Goal: Browse casually: Explore the website without a specific task or goal

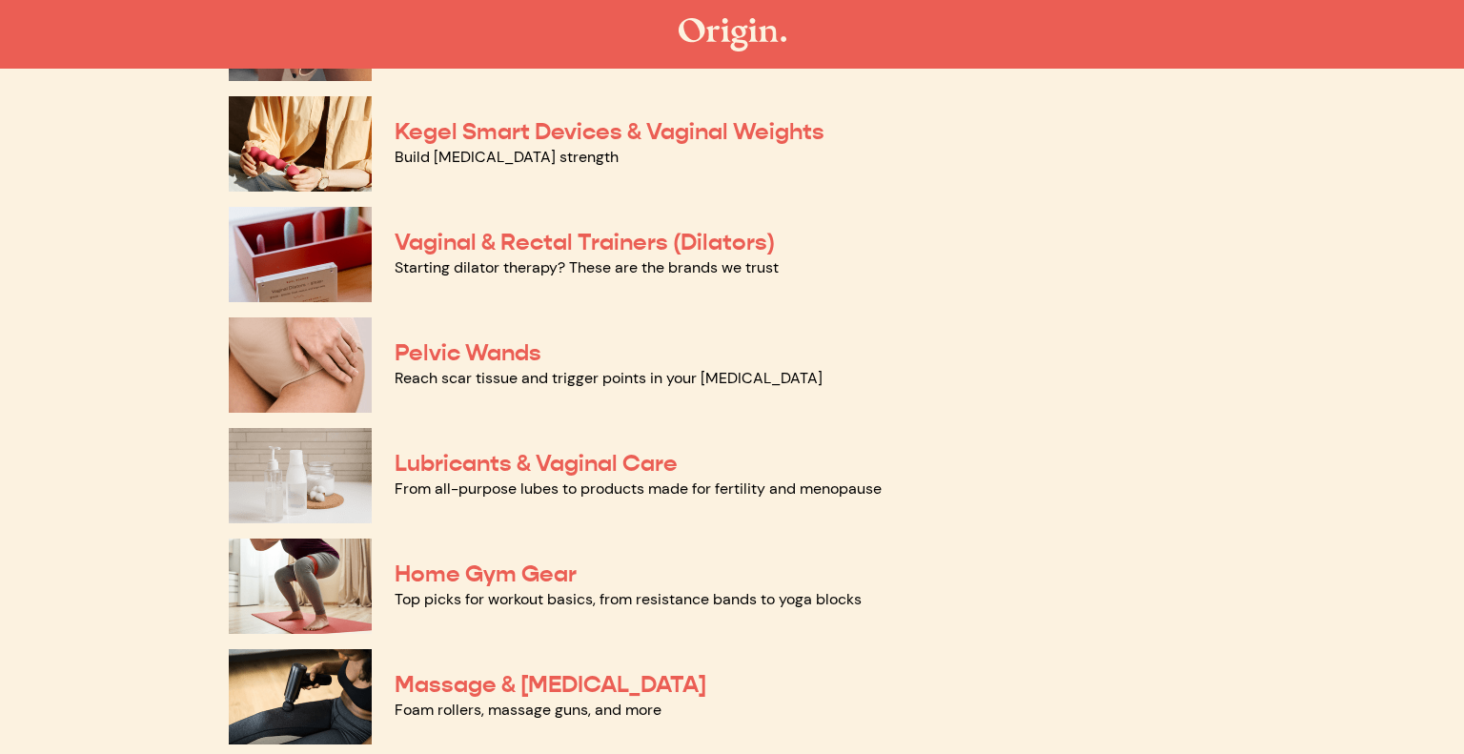
scroll to position [688, 0]
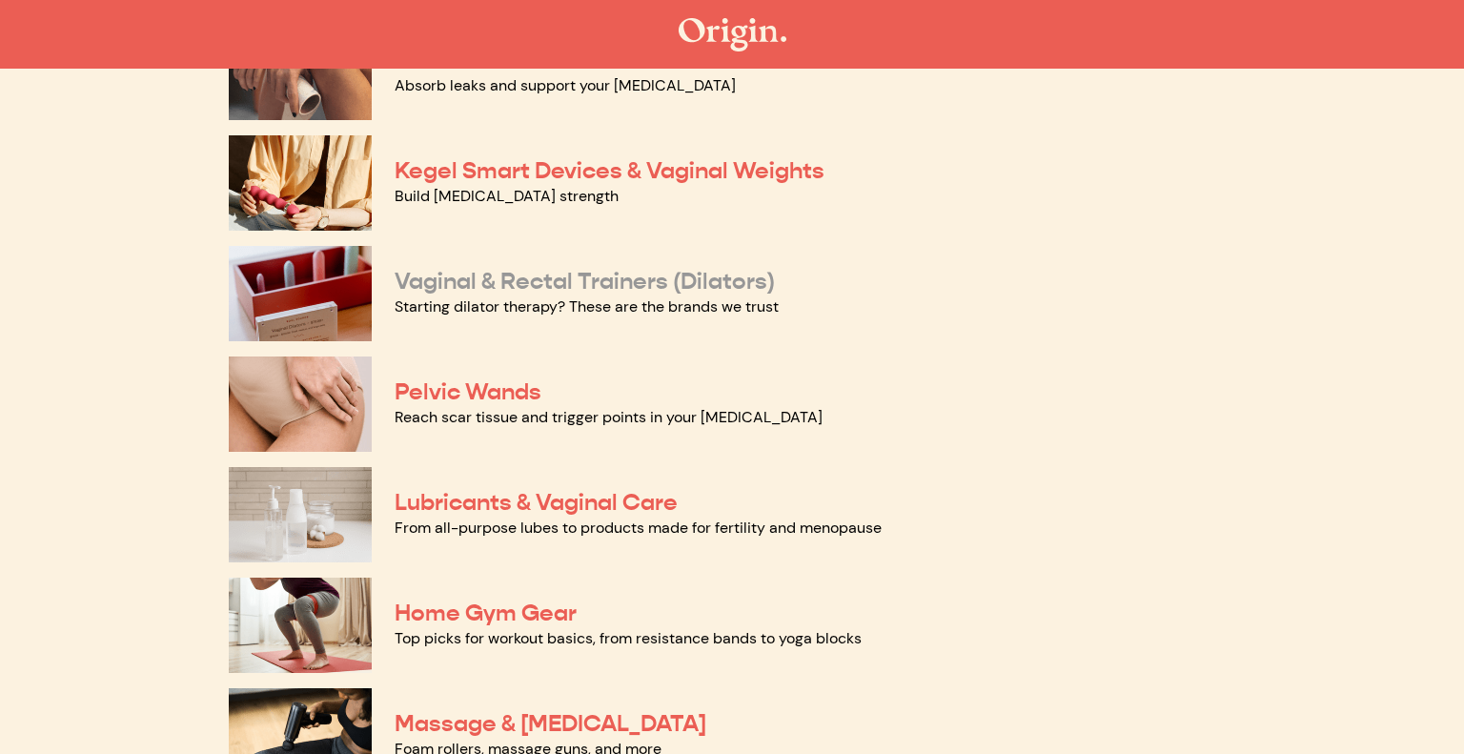
click at [602, 281] on link "Vaginal & Rectal Trainers (Dilators)" at bounding box center [585, 281] width 380 height 29
click at [493, 389] on link "Pelvic Wands" at bounding box center [468, 392] width 147 height 29
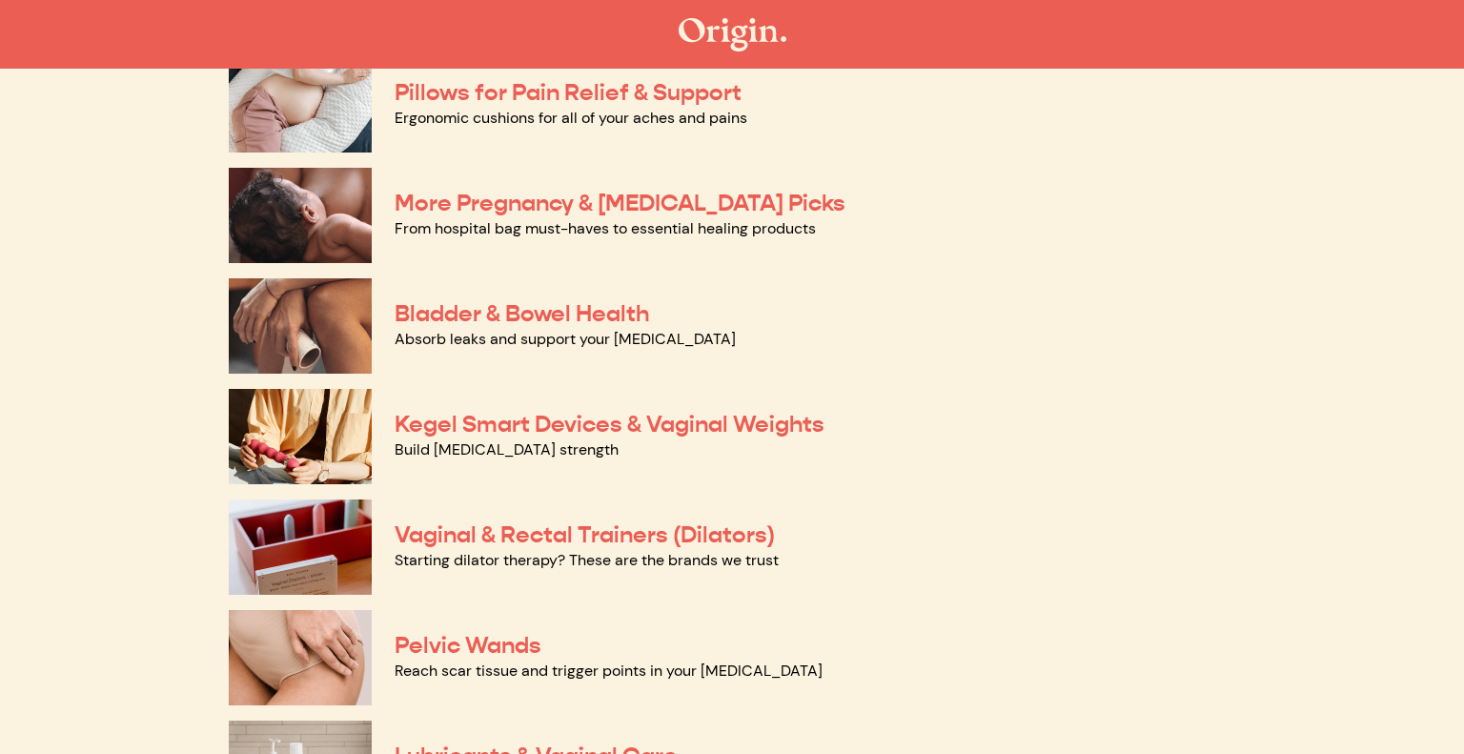
scroll to position [378, 0]
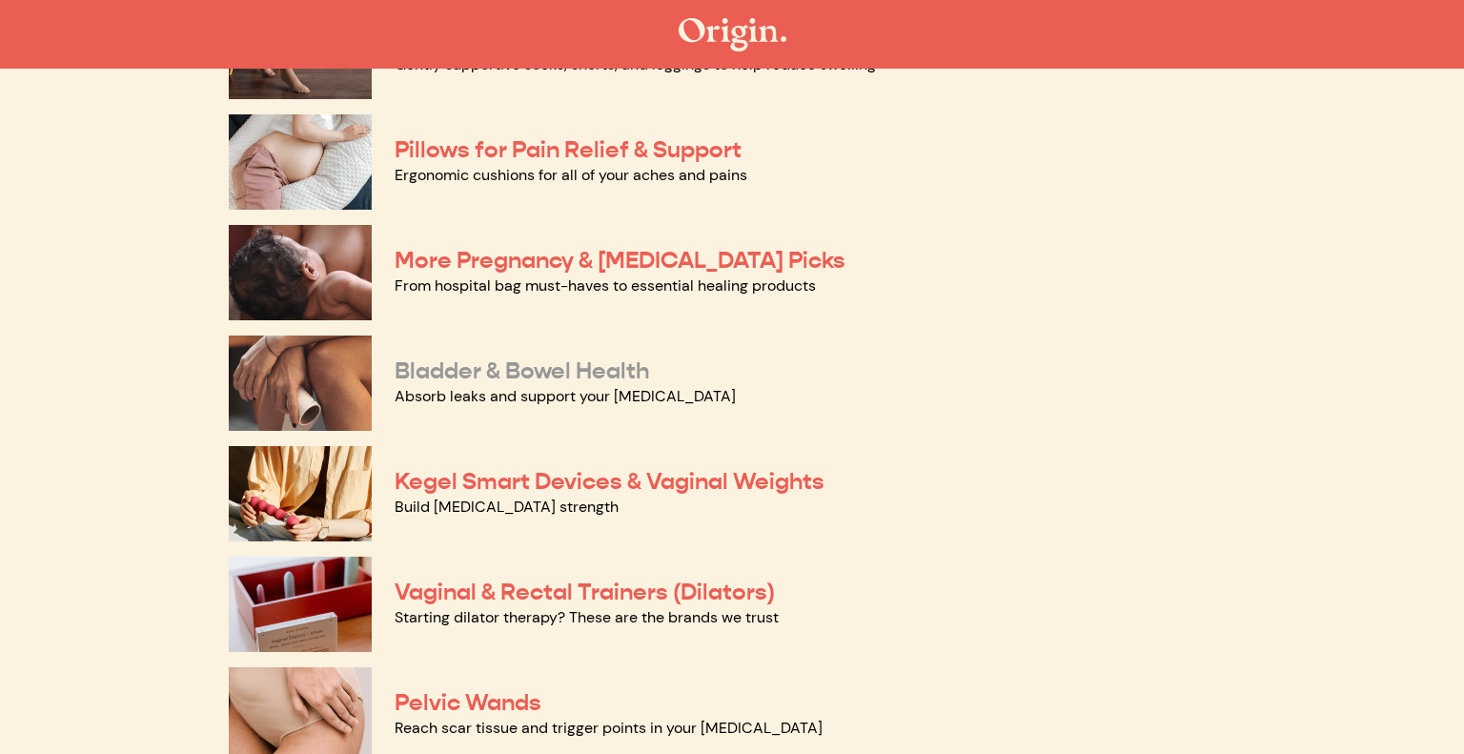
click at [561, 372] on link "Bladder & Bowel Health" at bounding box center [522, 371] width 255 height 29
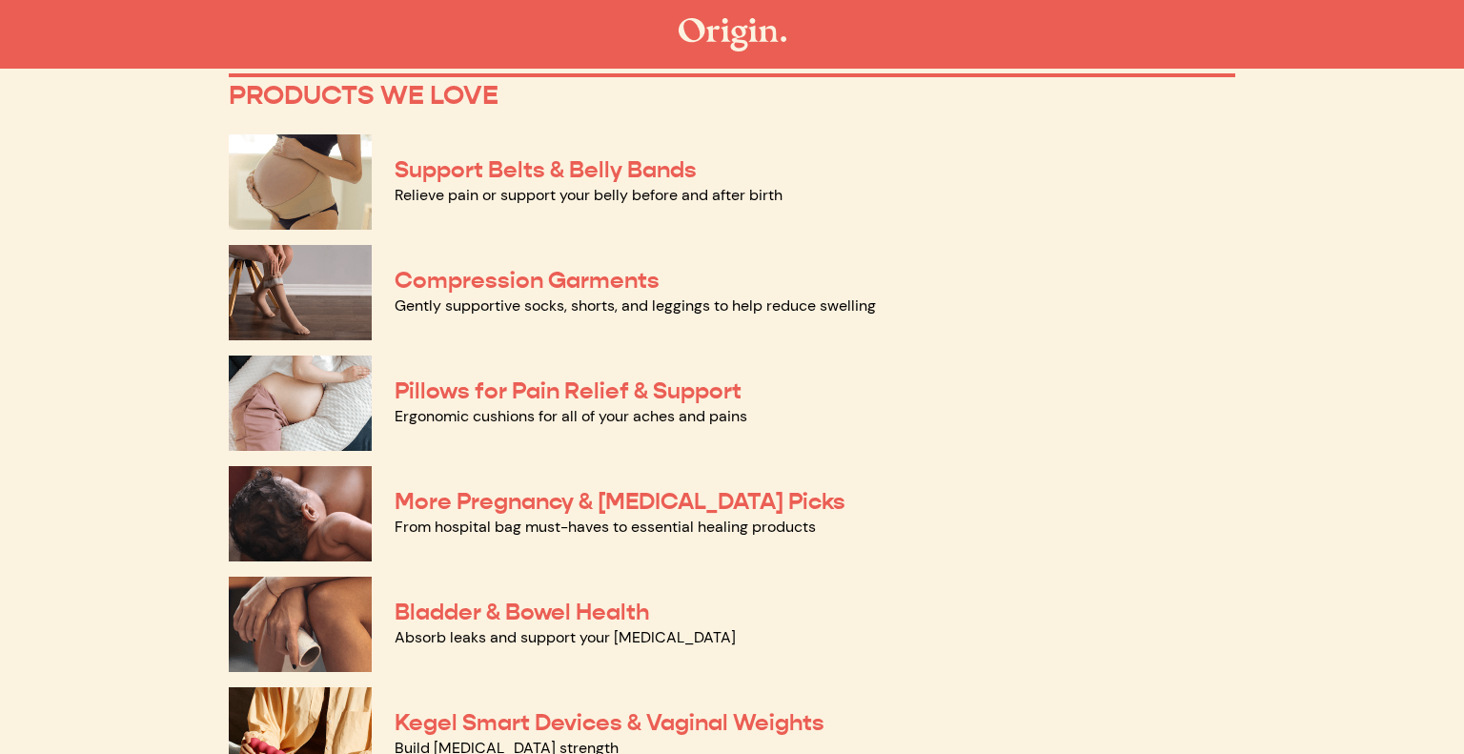
scroll to position [124, 0]
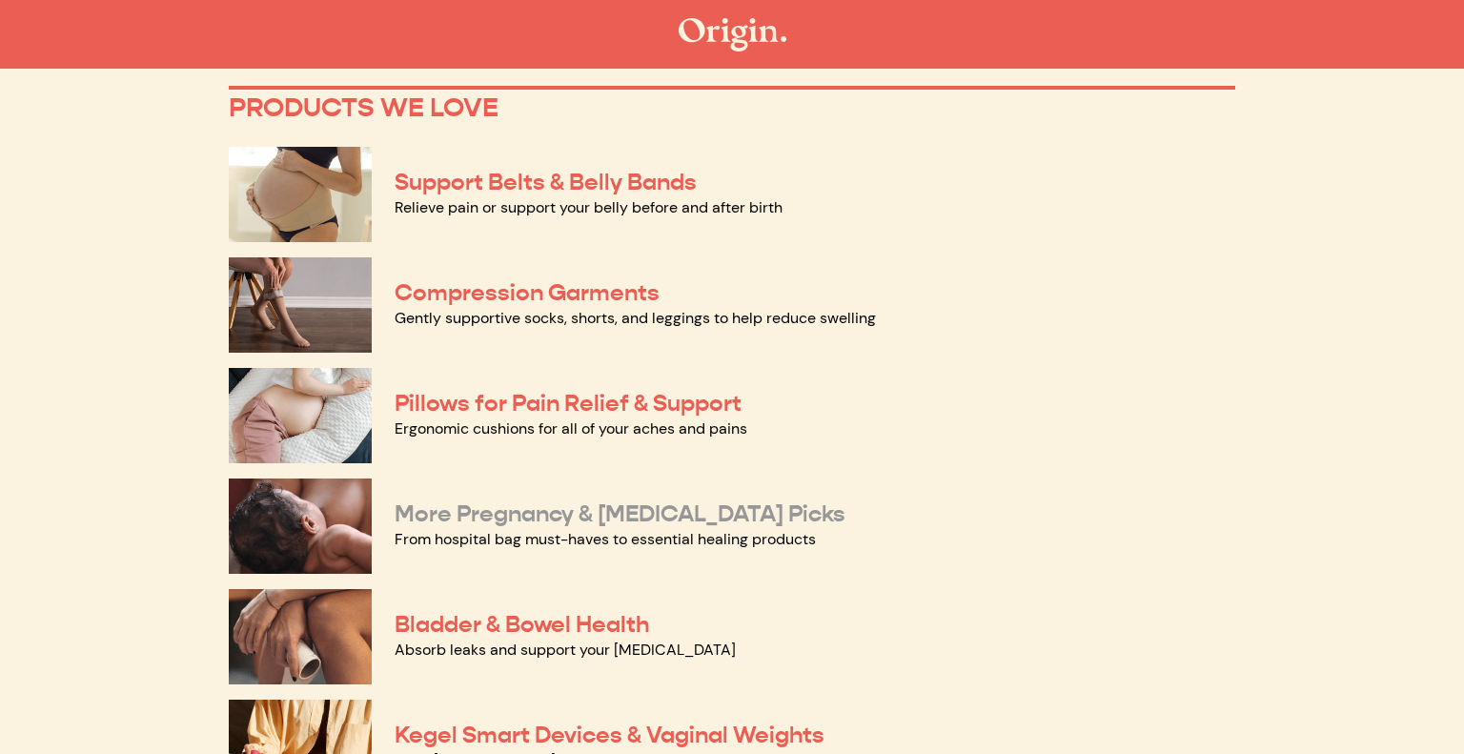
click at [577, 513] on link "More Pregnancy & Postpartum Picks" at bounding box center [620, 514] width 451 height 29
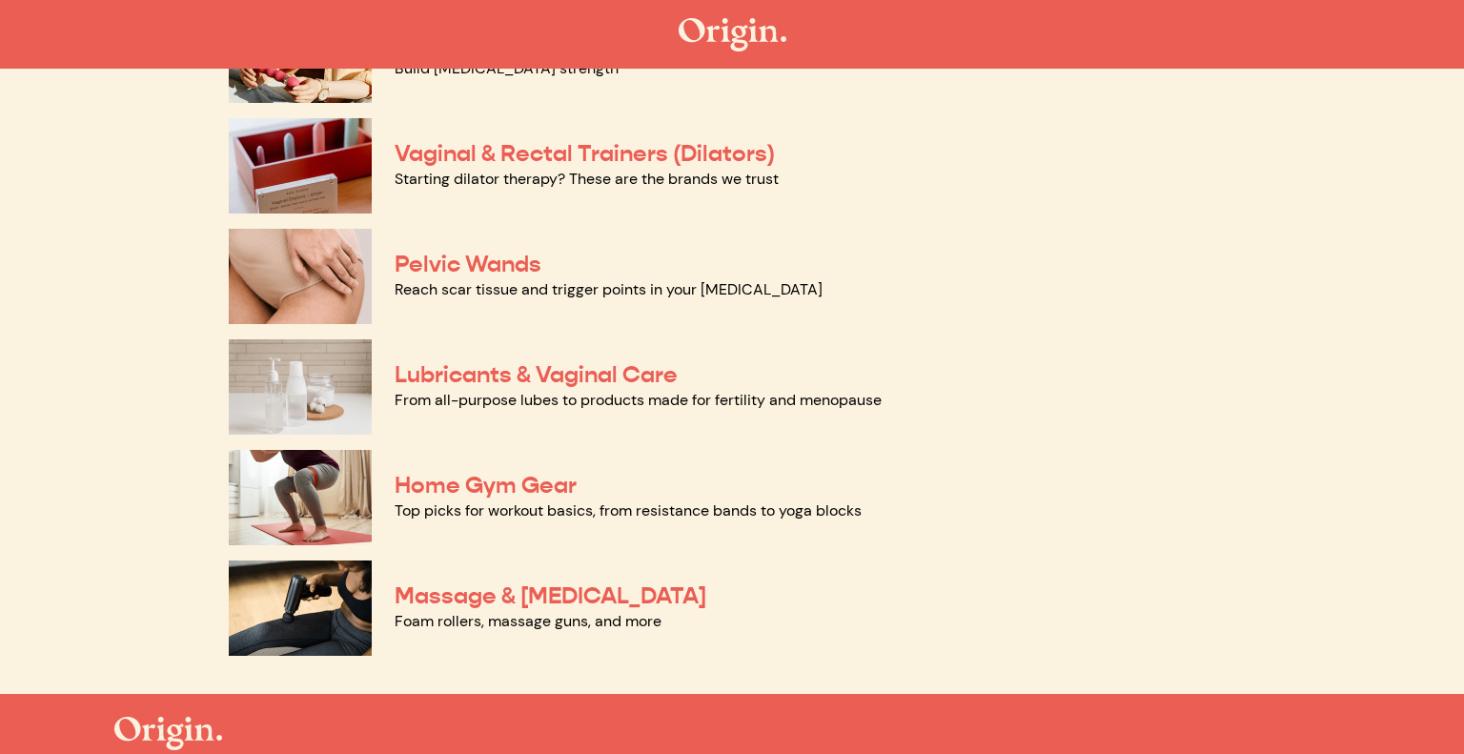
scroll to position [830, 0]
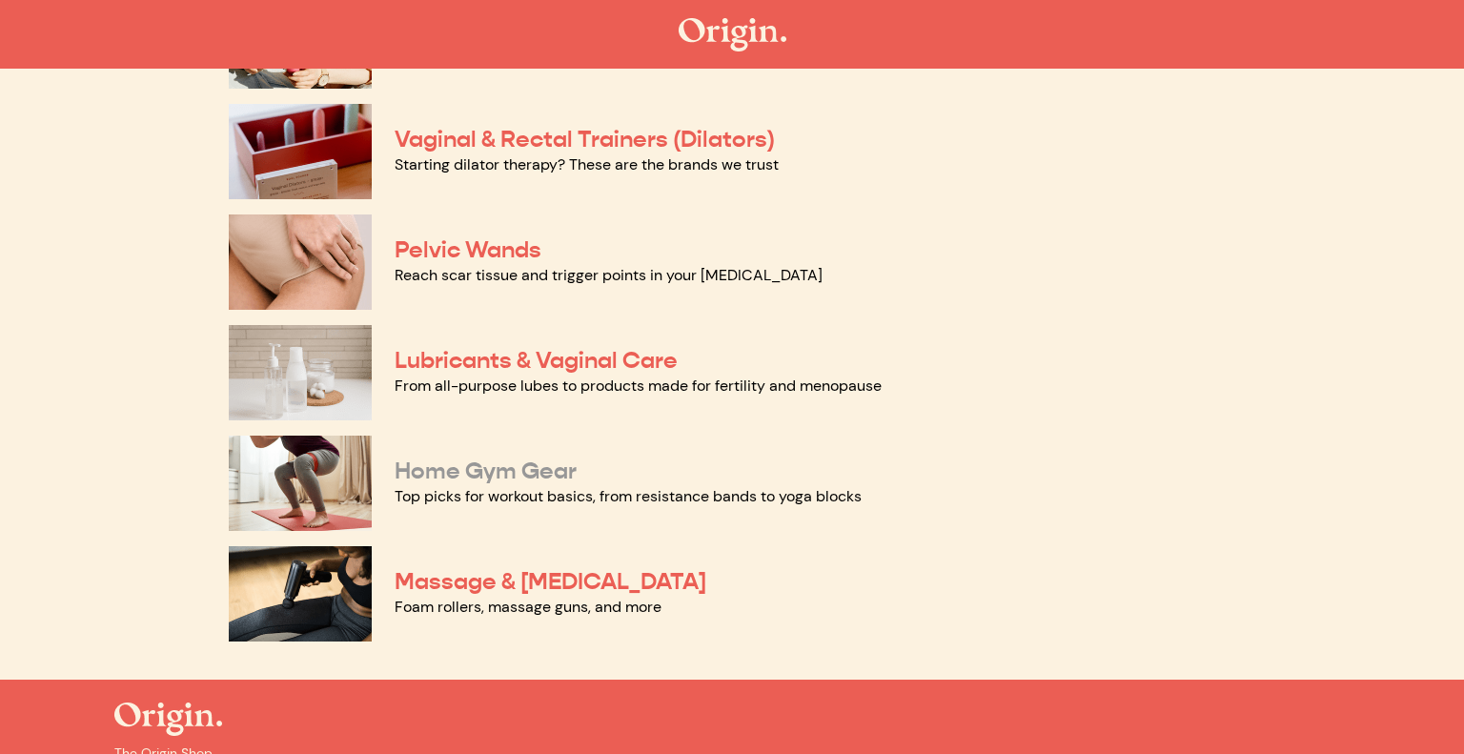
click at [490, 478] on link "Home Gym Gear" at bounding box center [486, 471] width 182 height 29
click at [479, 467] on link "Home Gym Gear" at bounding box center [486, 471] width 182 height 29
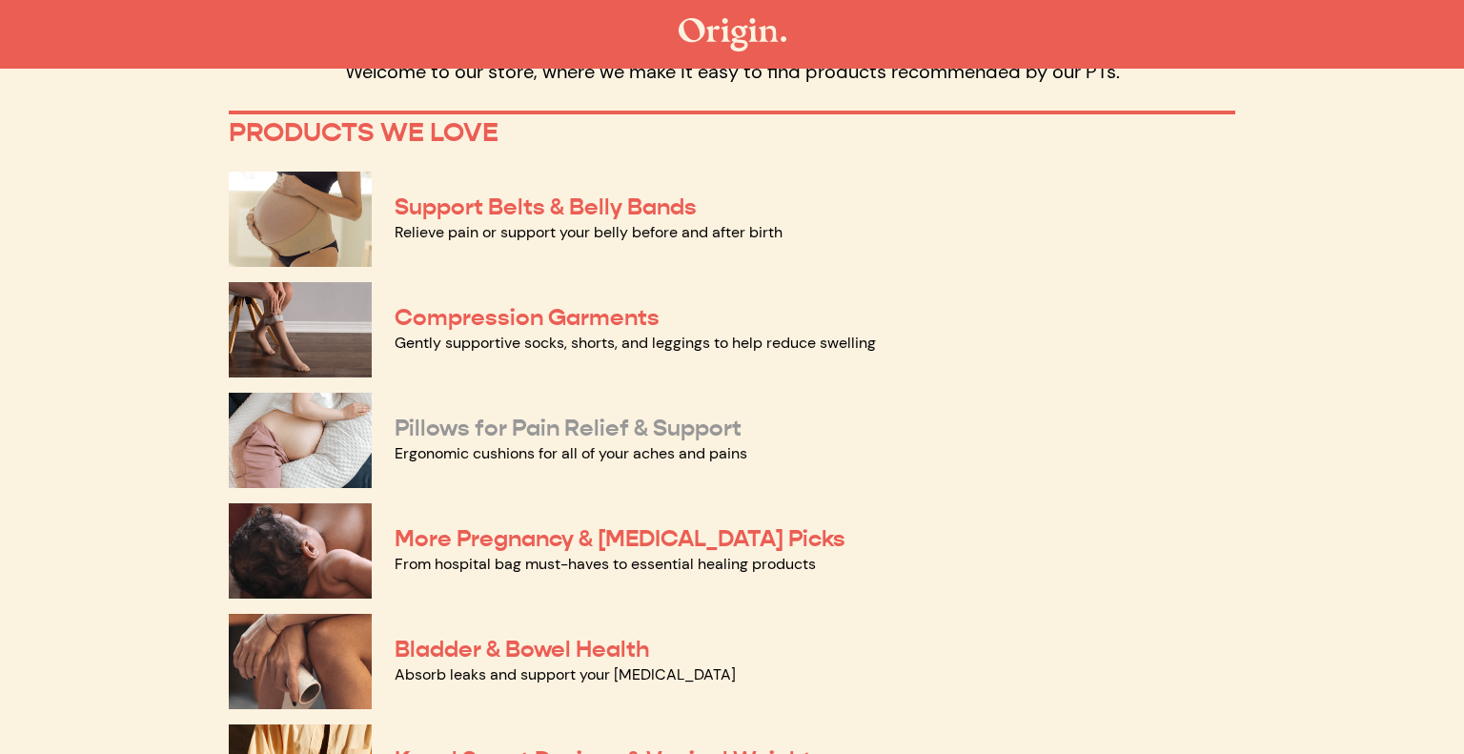
scroll to position [98, 0]
click at [527, 439] on link "Pillows for Pain Relief & Support" at bounding box center [568, 429] width 347 height 29
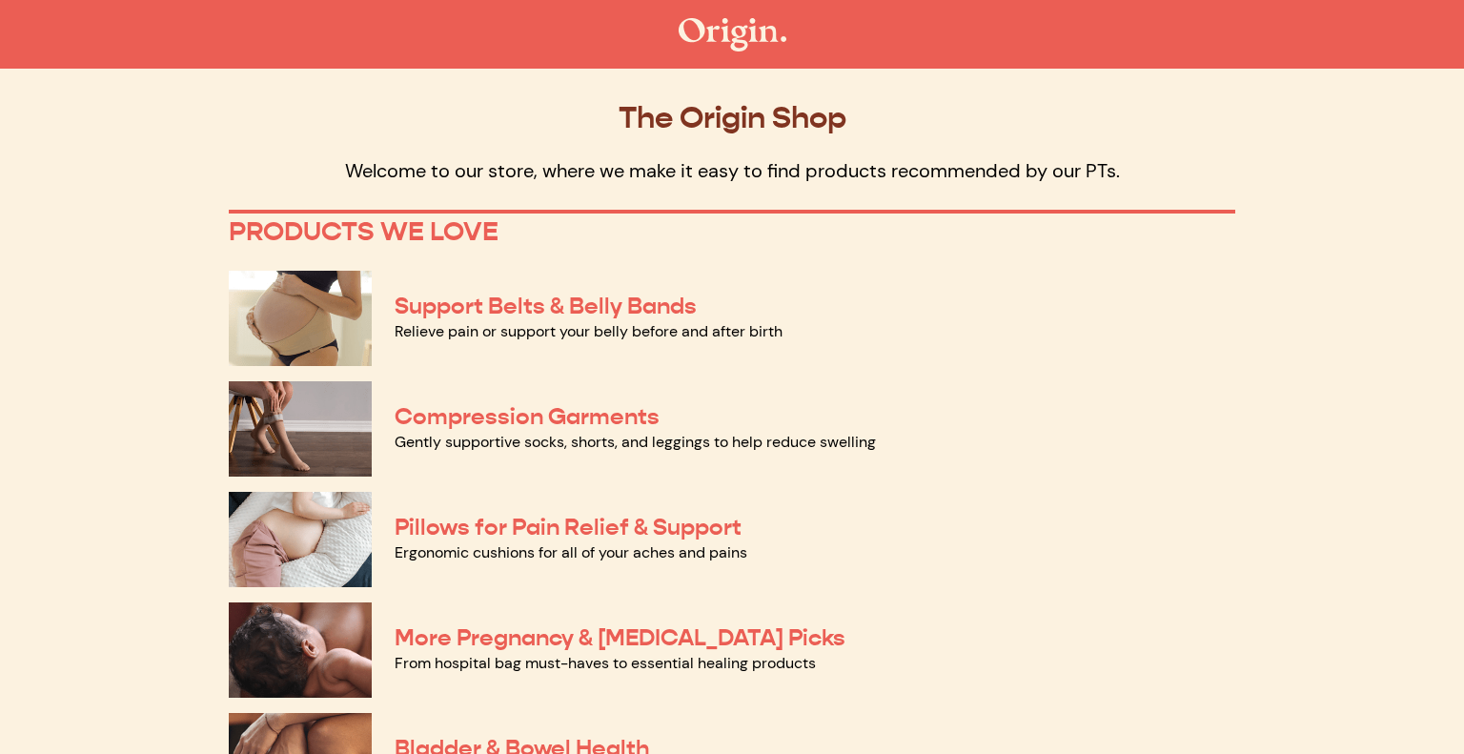
scroll to position [0, 0]
click at [497, 314] on link "Support Belts & Belly Bands" at bounding box center [546, 306] width 302 height 29
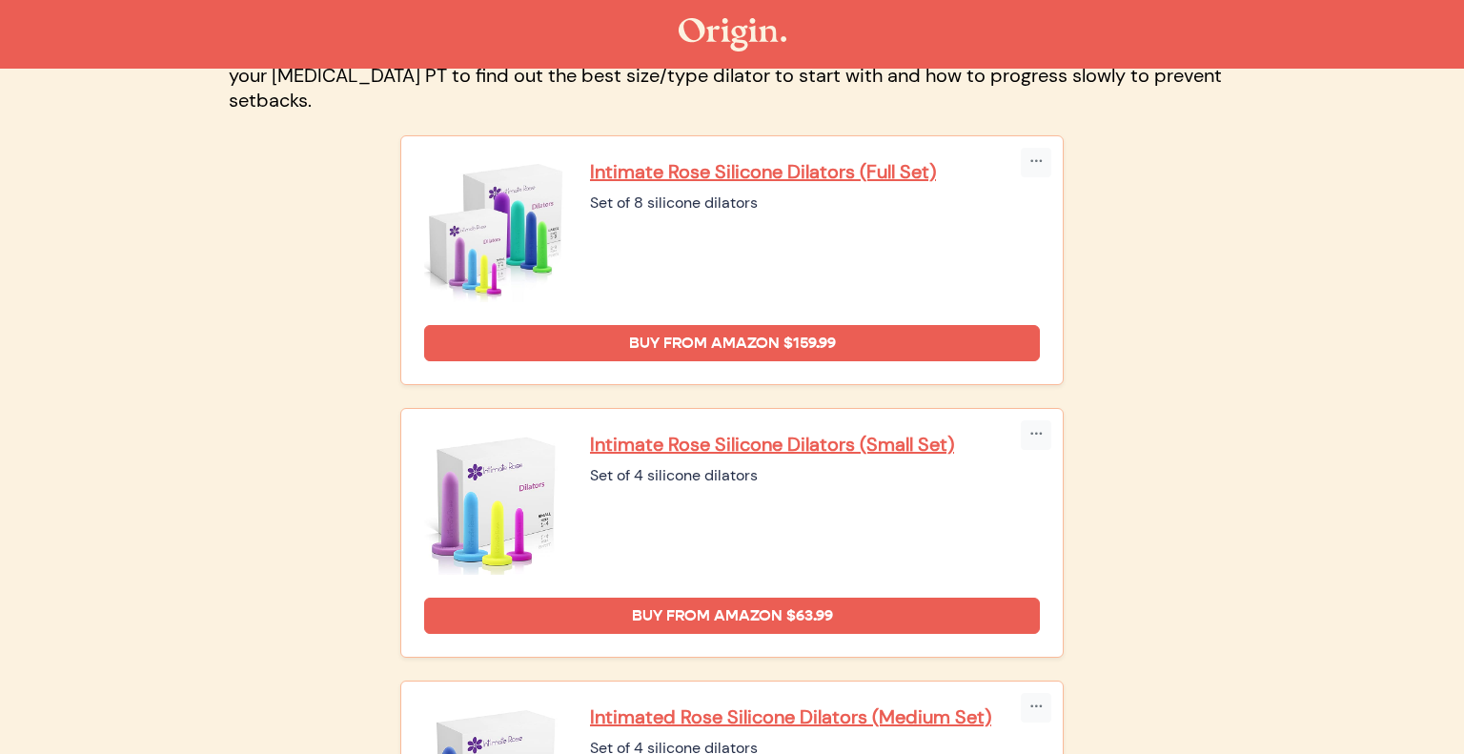
scroll to position [120, 0]
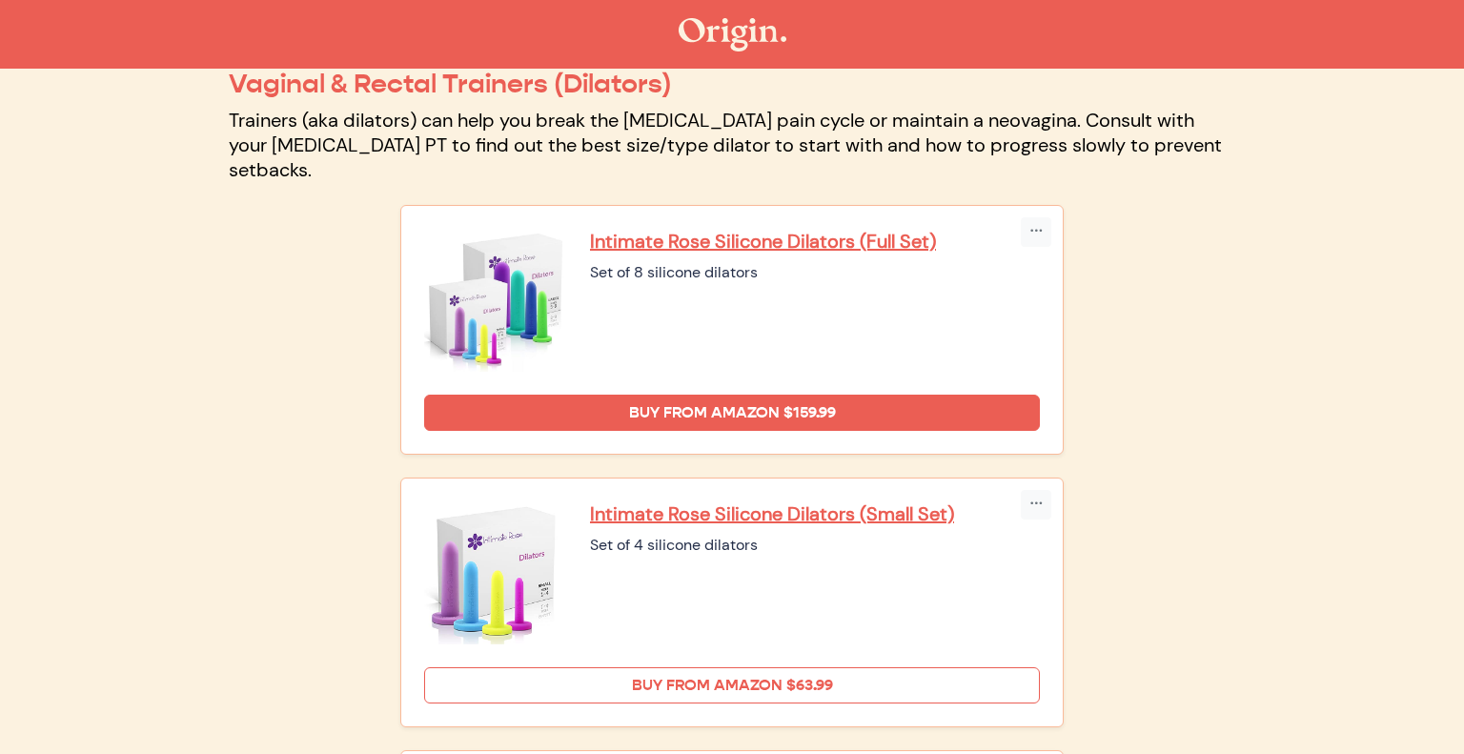
click at [826, 667] on link "Buy from Amazon $63.99" at bounding box center [732, 685] width 616 height 36
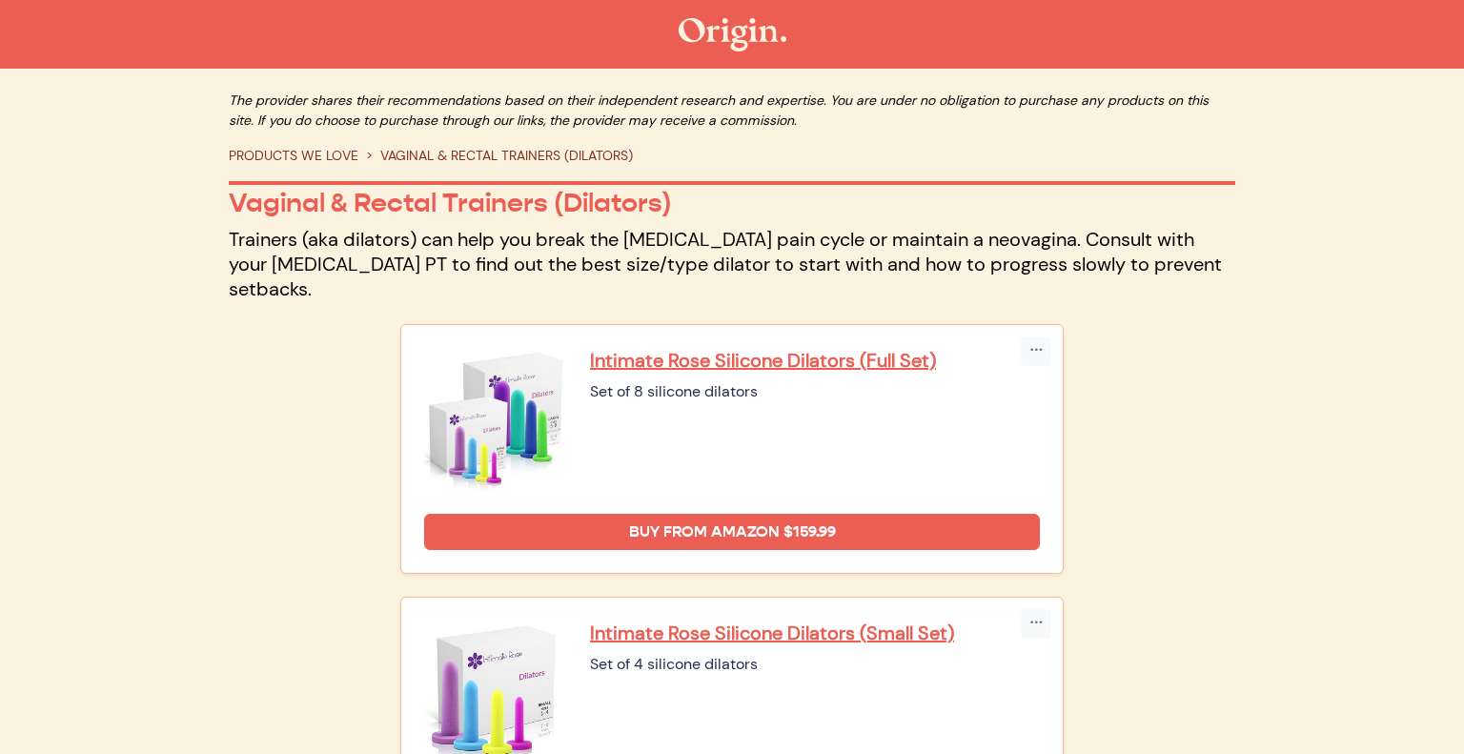
scroll to position [0, 0]
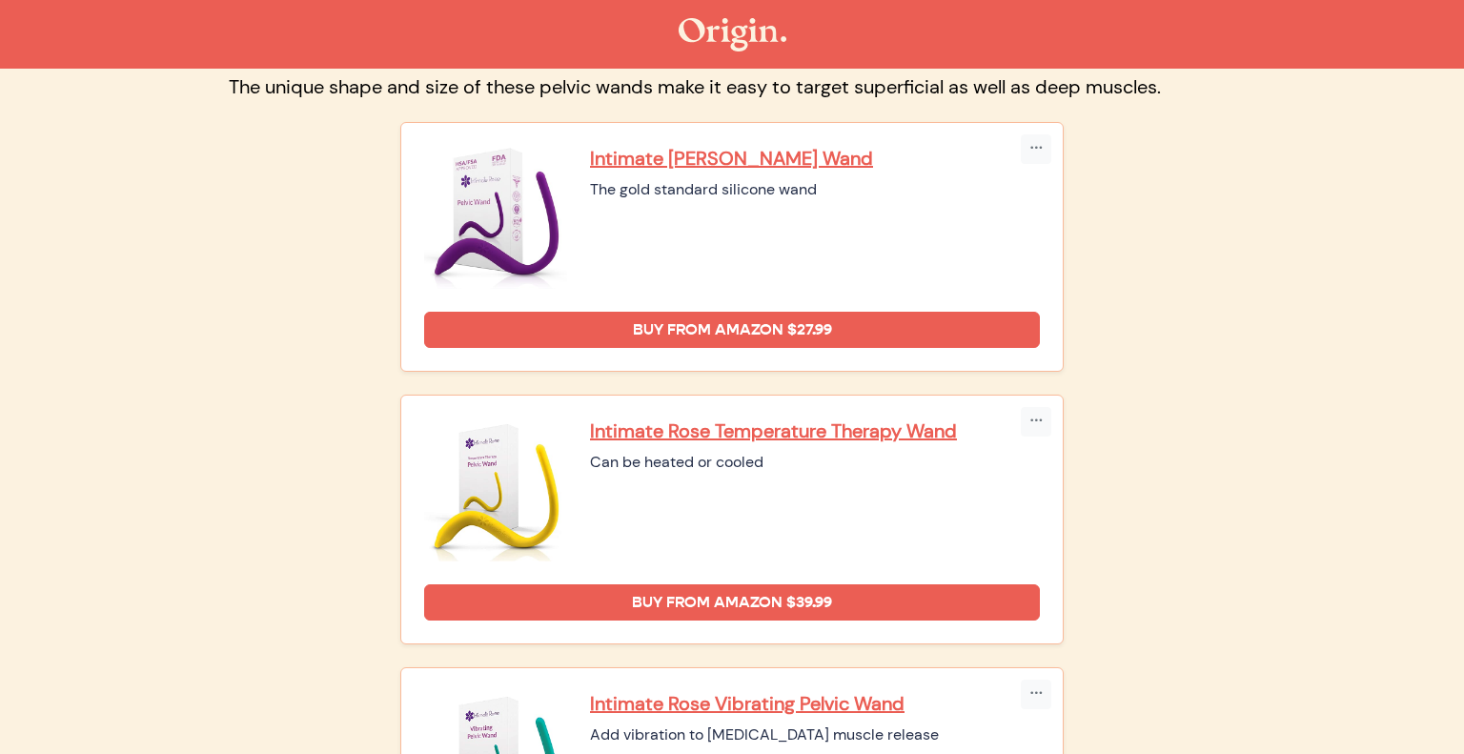
scroll to position [127, 0]
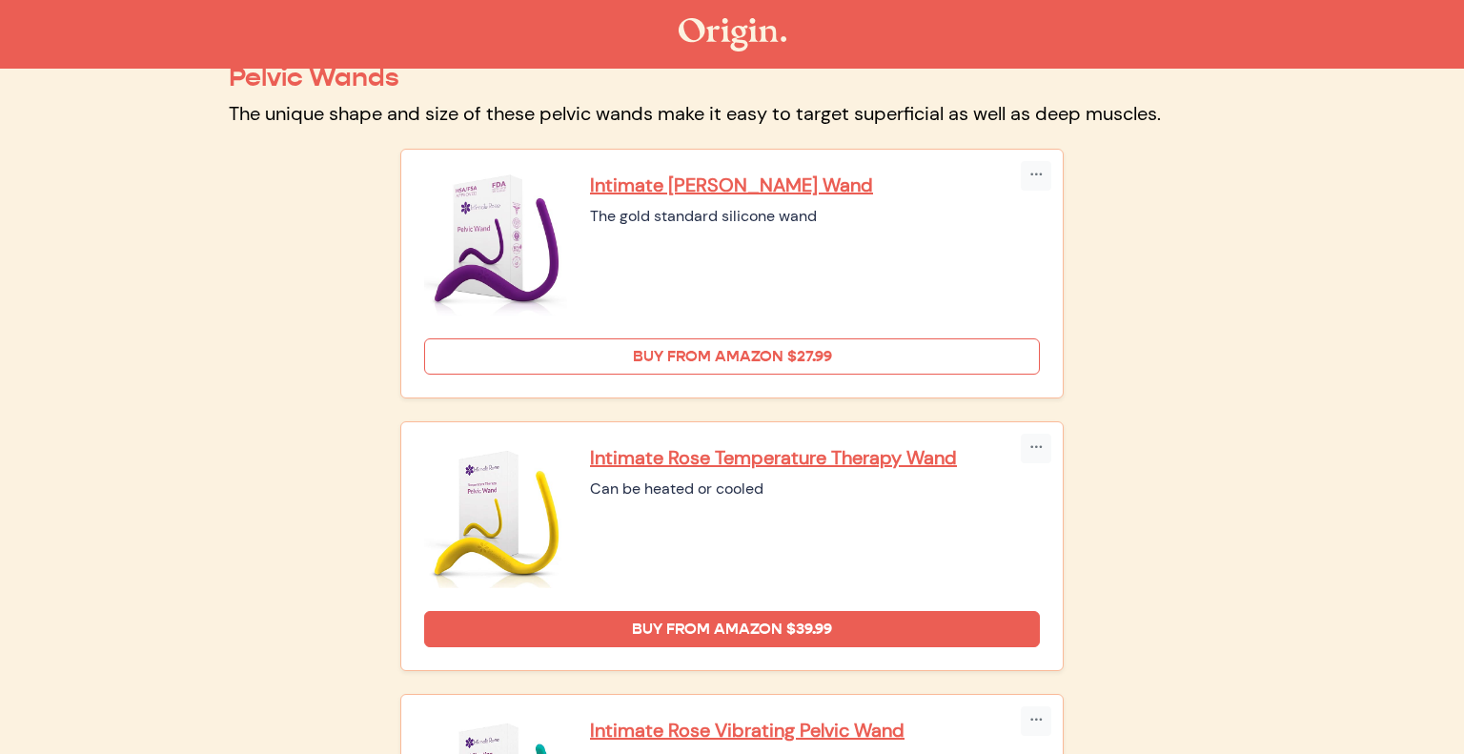
click at [745, 355] on link "Buy from Amazon $27.99" at bounding box center [732, 356] width 616 height 36
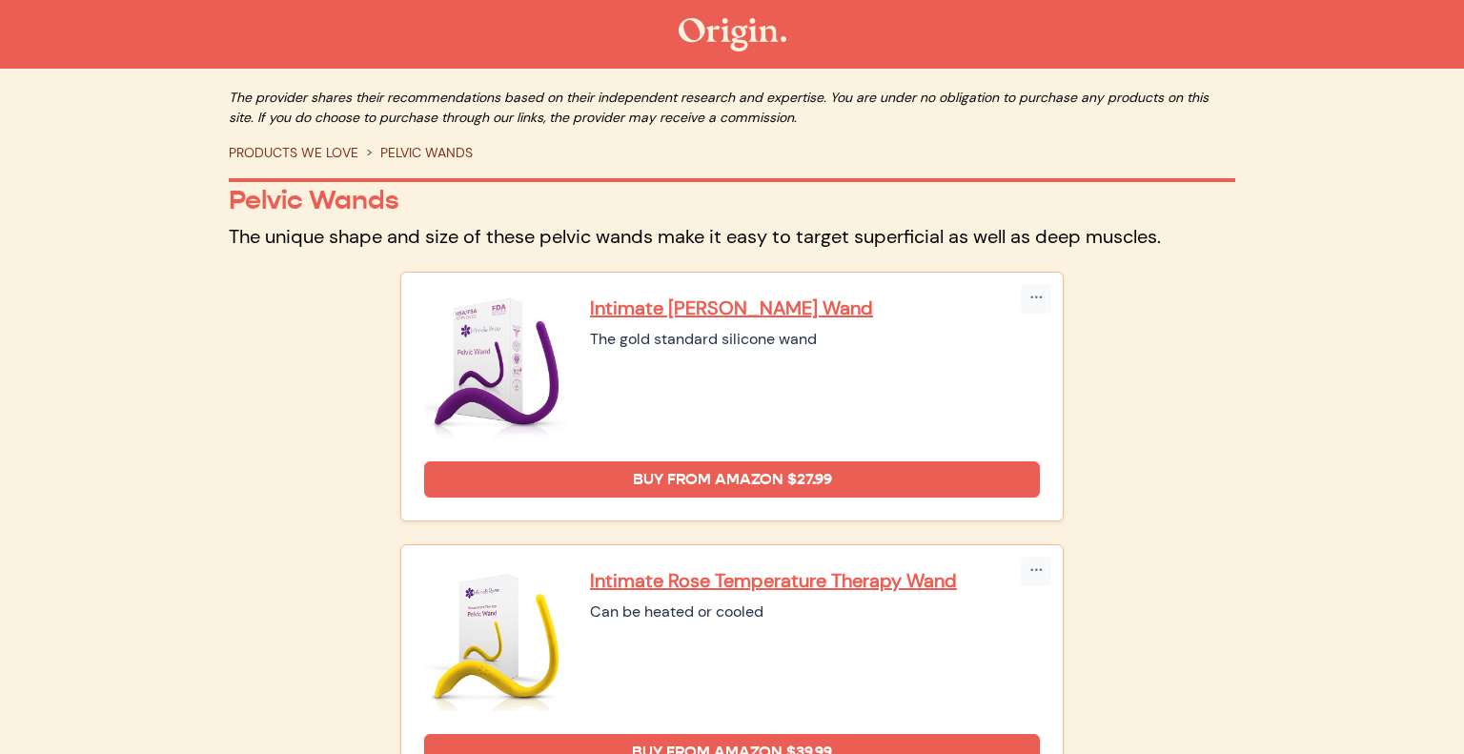
scroll to position [0, 0]
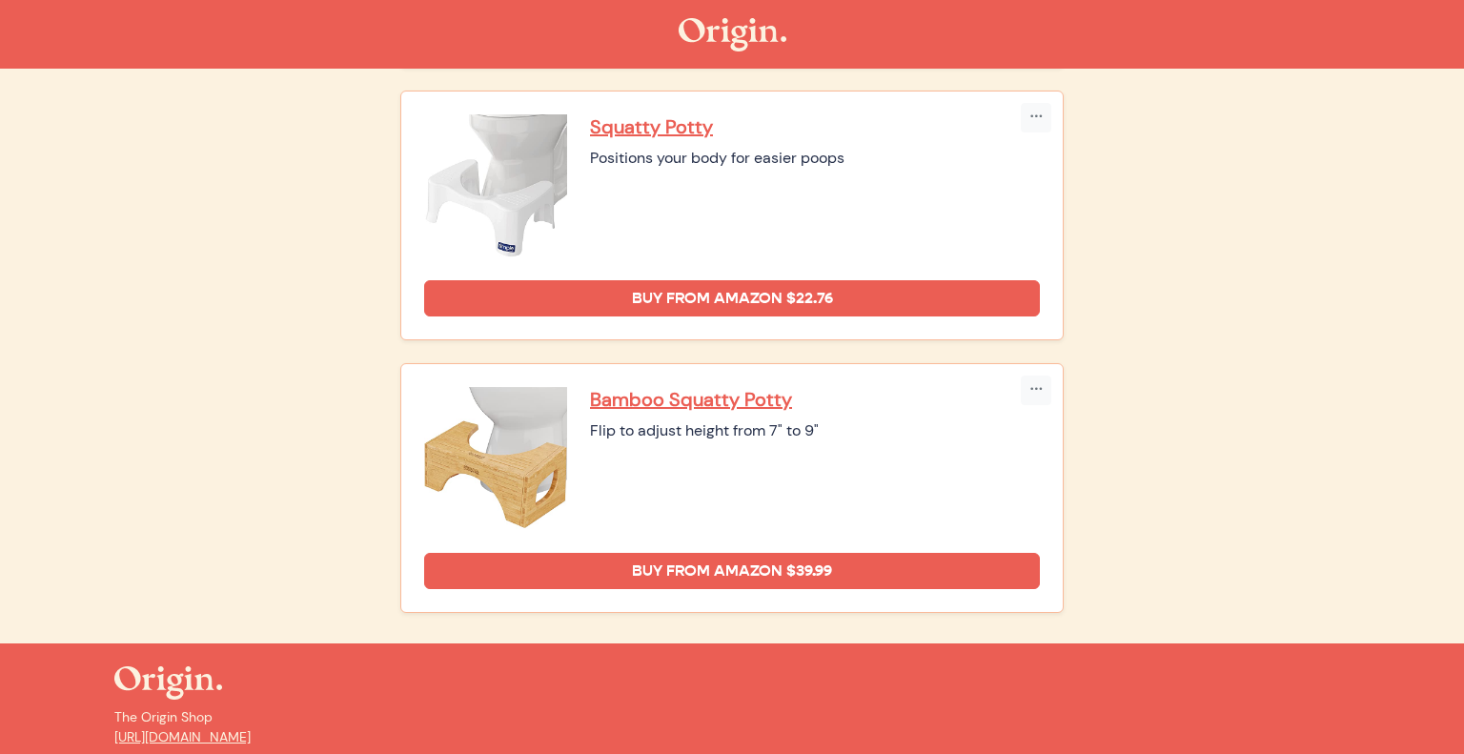
scroll to position [1316, 0]
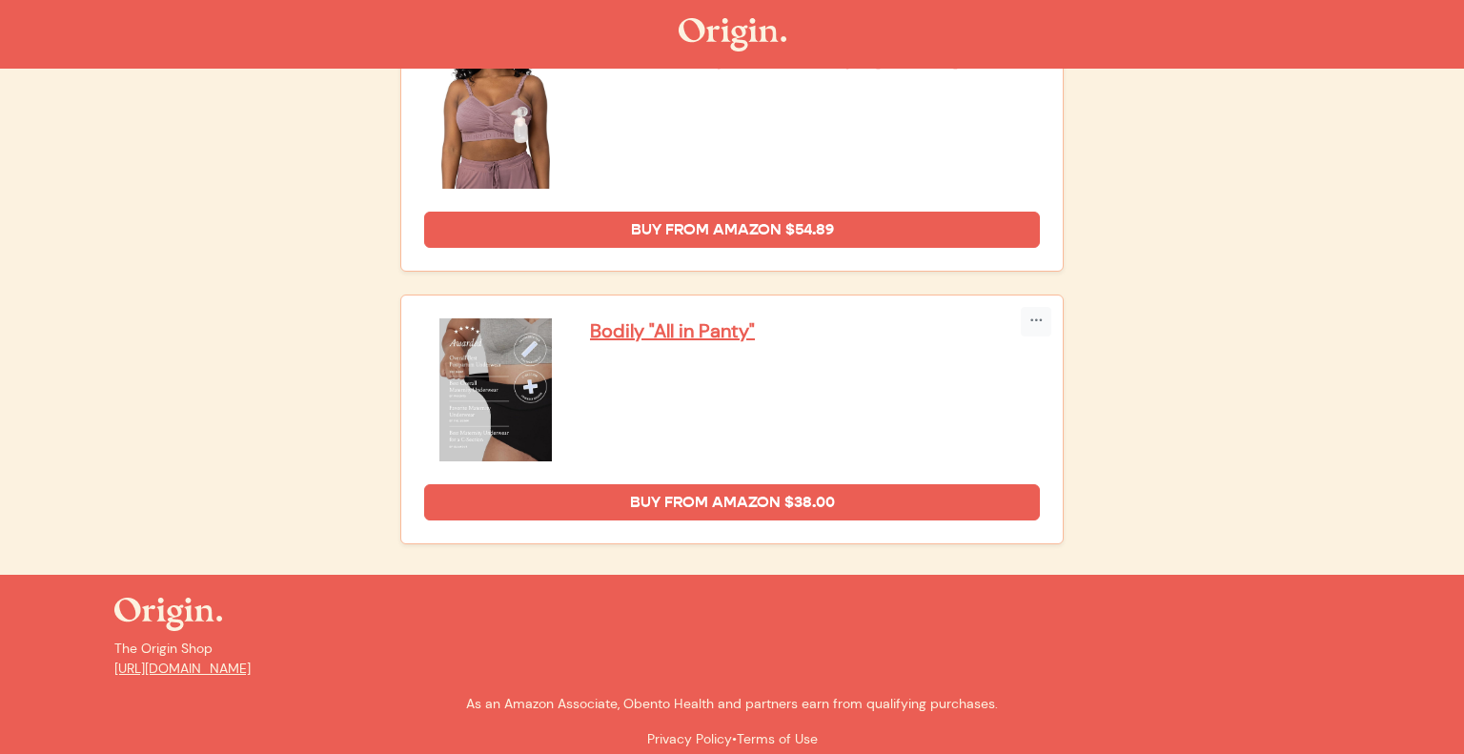
scroll to position [4369, 0]
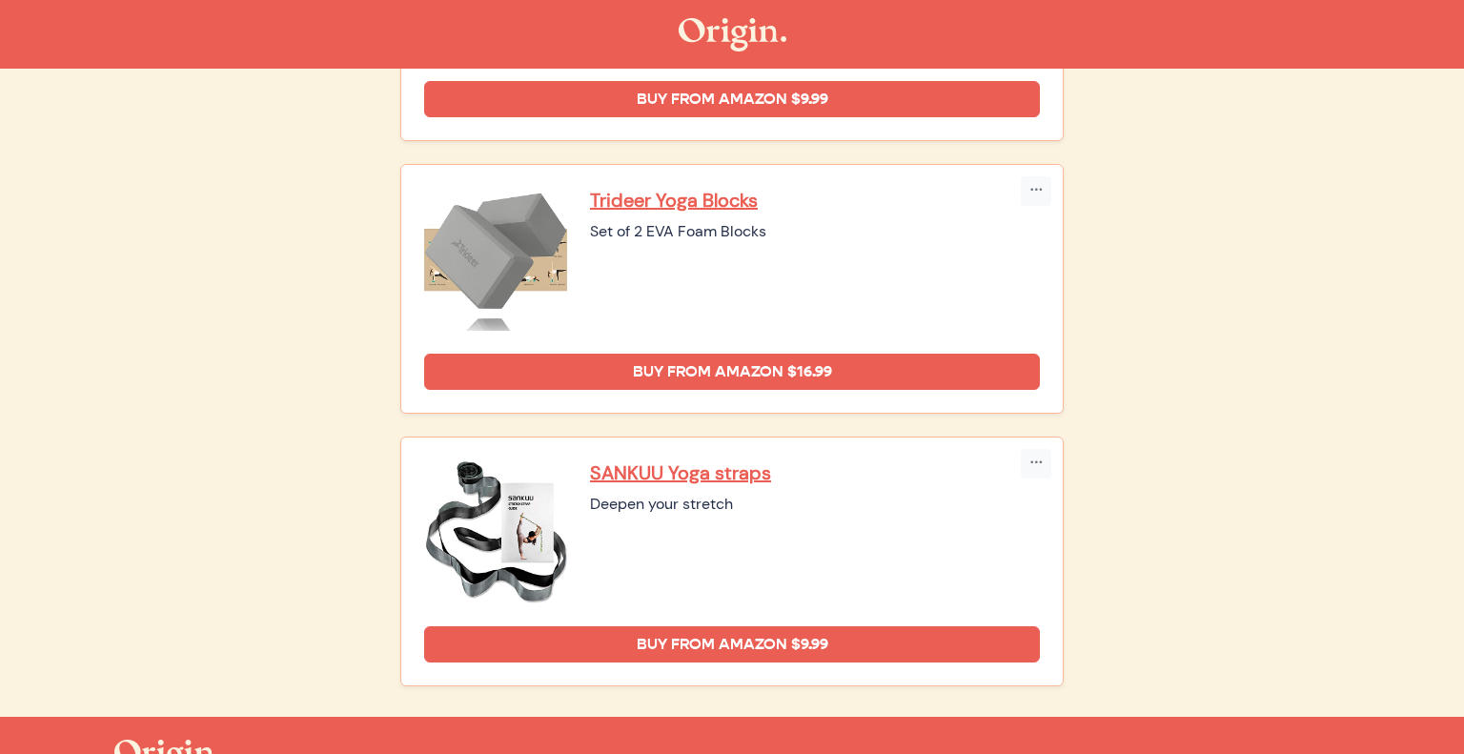
scroll to position [1518, 0]
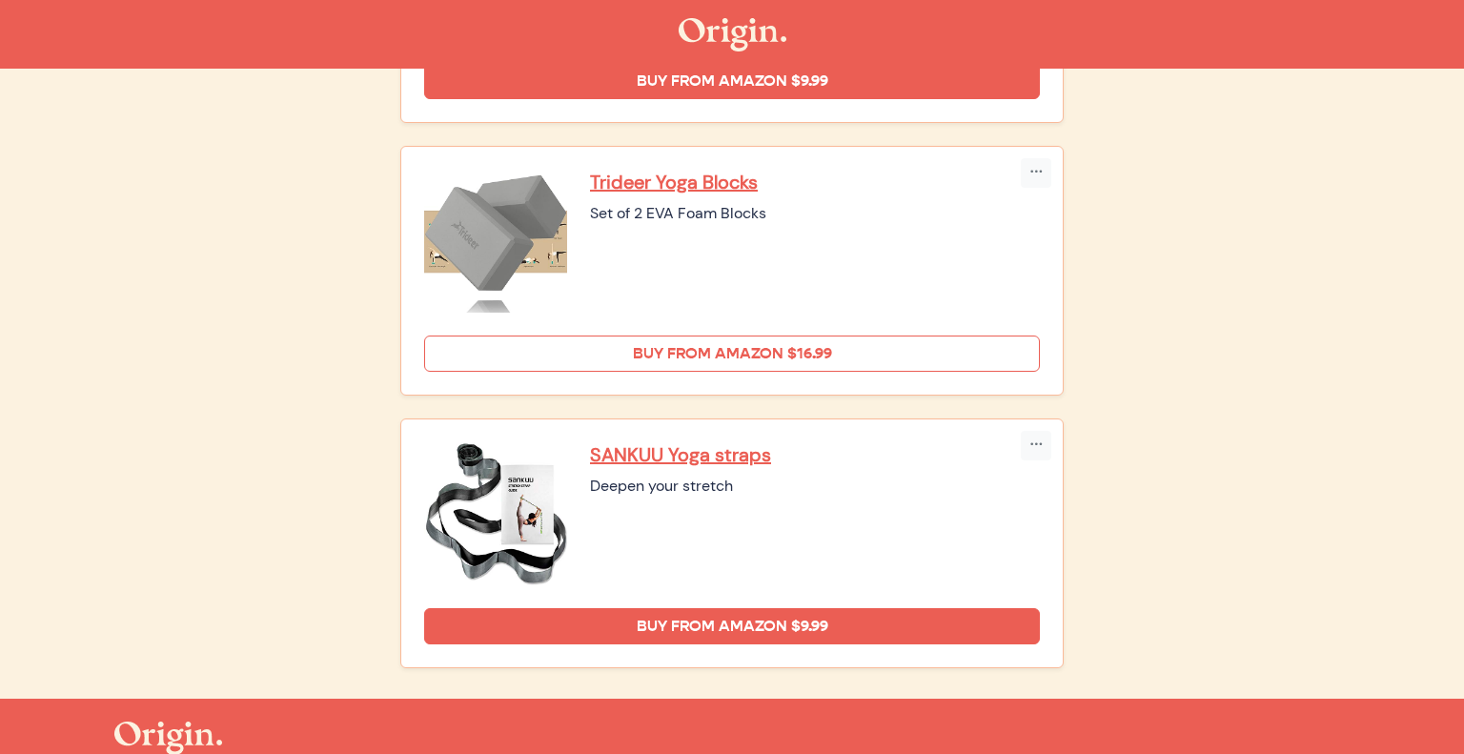
click at [738, 355] on link "Buy from Amazon $16.99" at bounding box center [732, 354] width 616 height 36
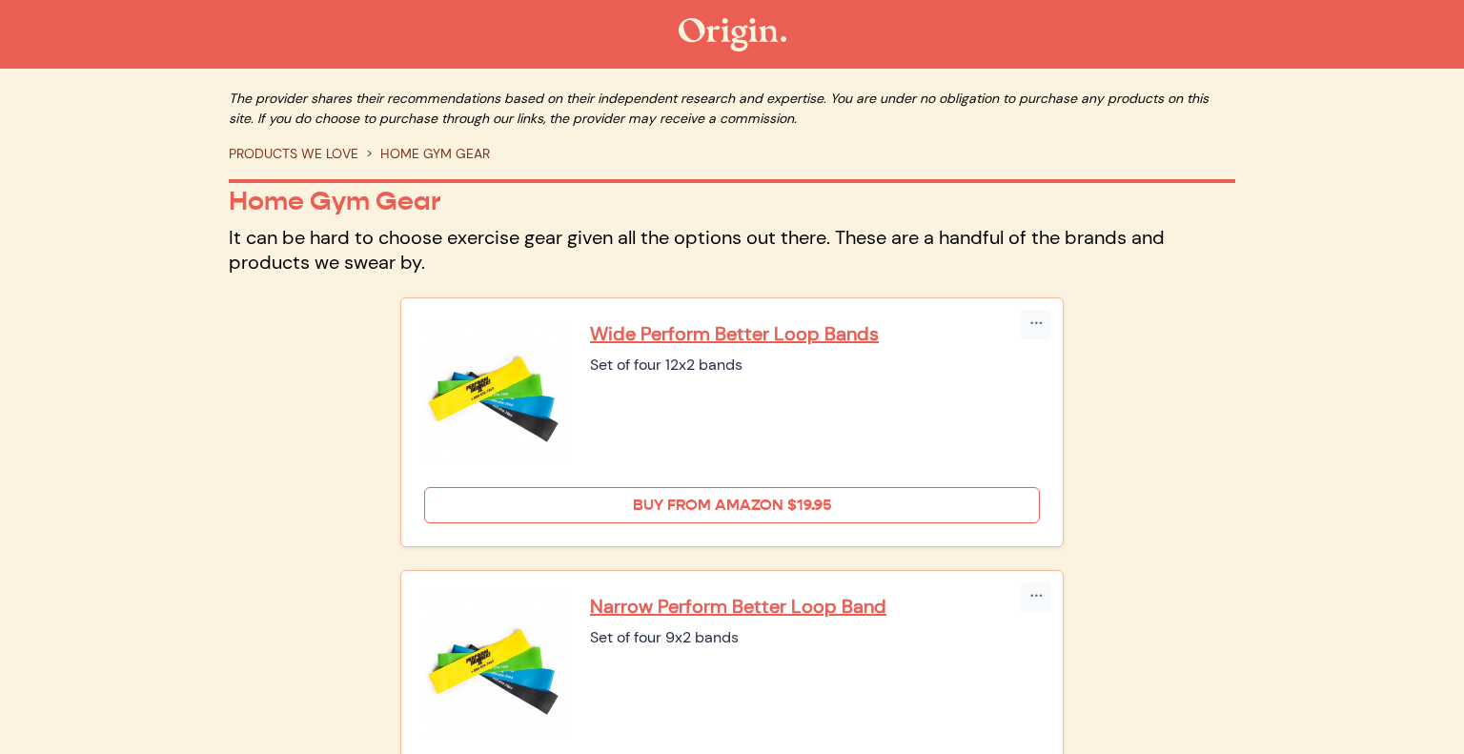
scroll to position [0, 0]
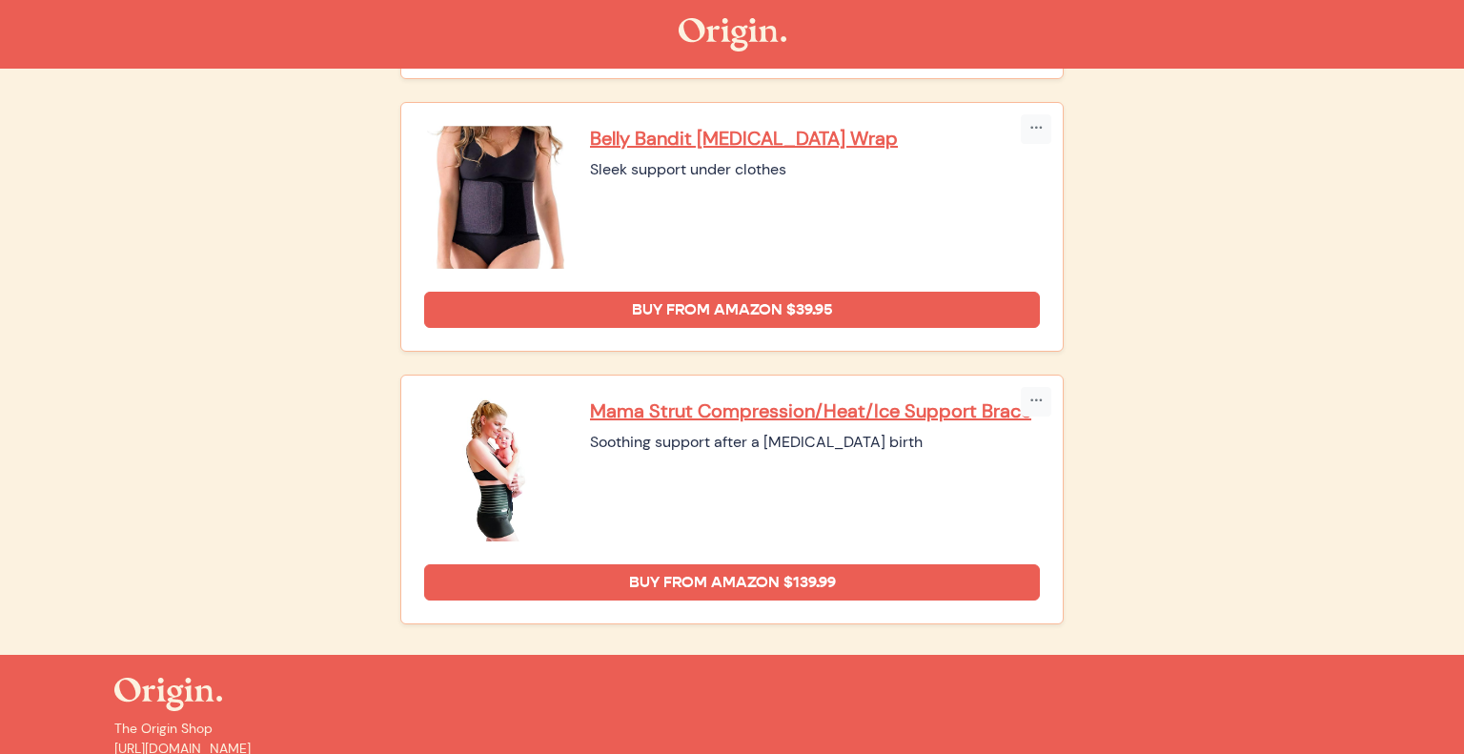
scroll to position [1378, 0]
